Goal: Task Accomplishment & Management: Manage account settings

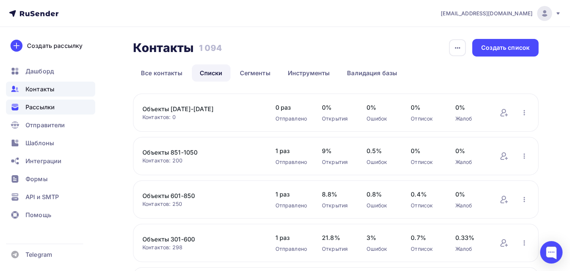
click at [46, 106] on span "Рассылки" at bounding box center [39, 107] width 29 height 9
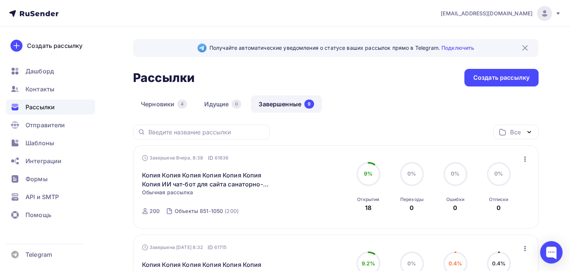
click at [525, 157] on icon "button" at bounding box center [525, 159] width 1 height 5
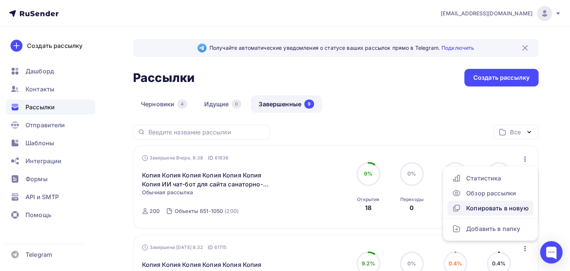
click at [492, 208] on div "Копировать в новую" at bounding box center [490, 208] width 77 height 9
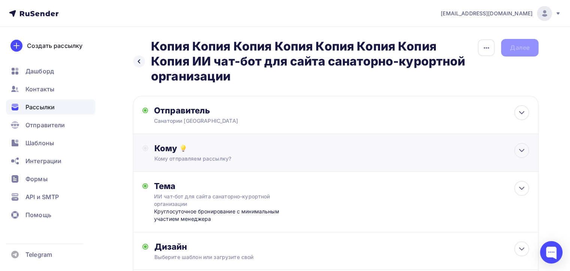
click at [264, 148] on div "Кому" at bounding box center [341, 148] width 375 height 10
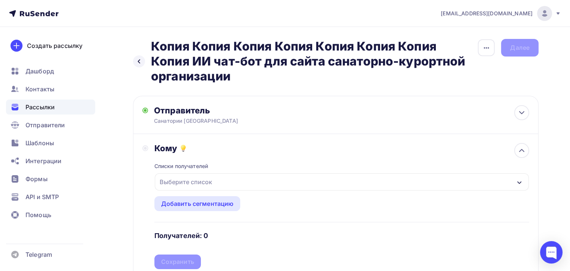
click at [324, 180] on div "Выберите список" at bounding box center [342, 182] width 374 height 17
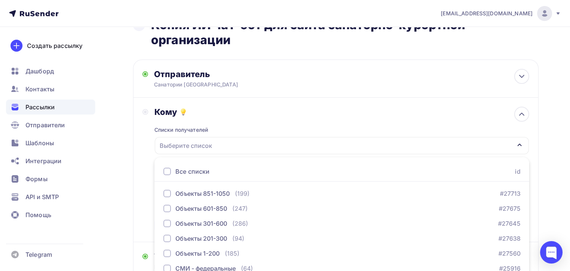
scroll to position [35, 0]
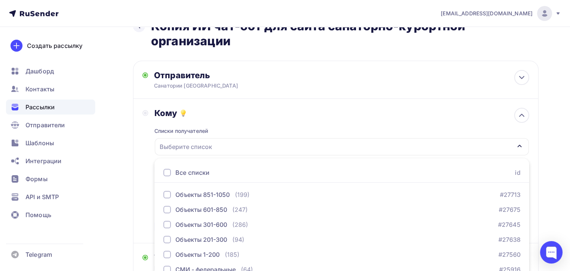
click at [131, 113] on div "Назад Копия Копия Копия Копия Копия Копия Копия Копия ИИ чат-бот для сайта сана…" at bounding box center [285, 210] width 570 height 436
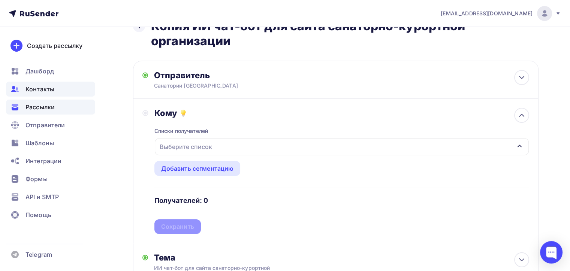
click at [46, 93] on span "Контакты" at bounding box center [39, 89] width 29 height 9
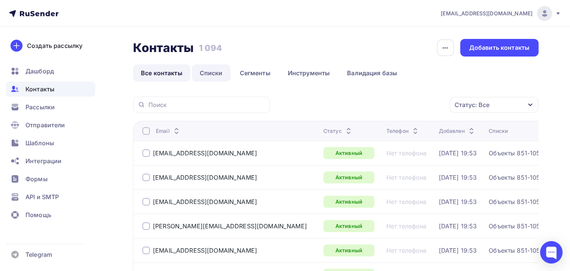
click at [206, 71] on link "Списки" at bounding box center [211, 72] width 39 height 17
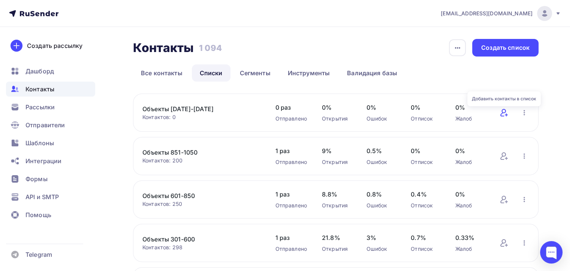
click at [502, 113] on icon at bounding box center [504, 112] width 6 height 7
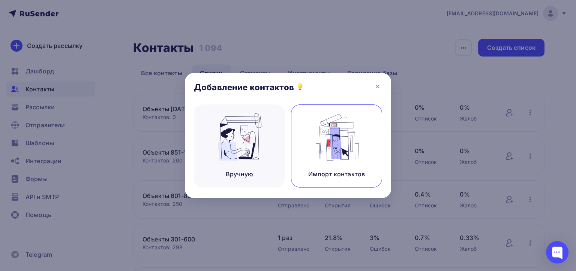
click at [340, 143] on img at bounding box center [337, 137] width 50 height 47
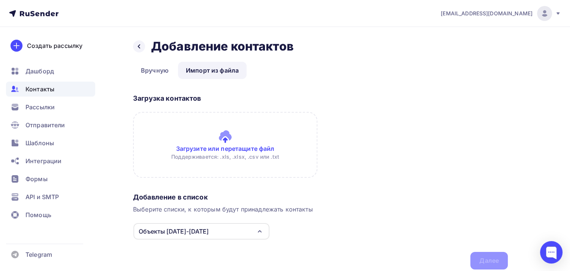
click at [238, 144] on input "file" at bounding box center [225, 145] width 184 height 66
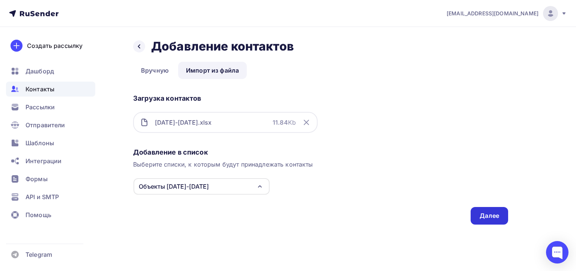
click at [493, 212] on div "Далее" at bounding box center [489, 216] width 19 height 9
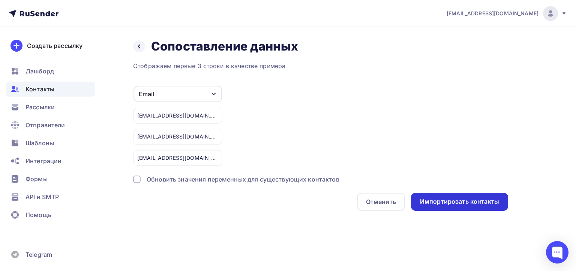
click at [476, 199] on div "Импортировать контакты" at bounding box center [459, 202] width 79 height 9
